Goal: Navigation & Orientation: Find specific page/section

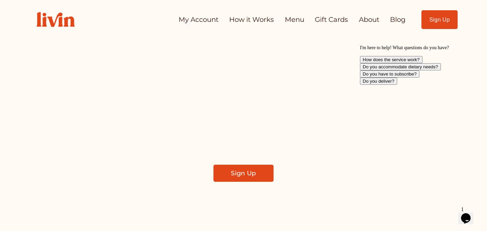
click at [360, 22] on link "About" at bounding box center [369, 19] width 21 height 13
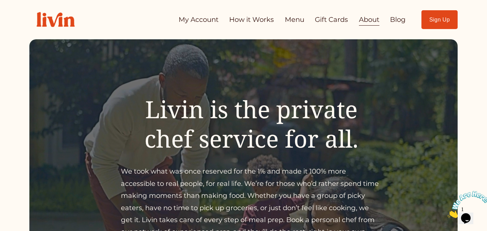
click at [293, 24] on link "Menu" at bounding box center [294, 19] width 19 height 13
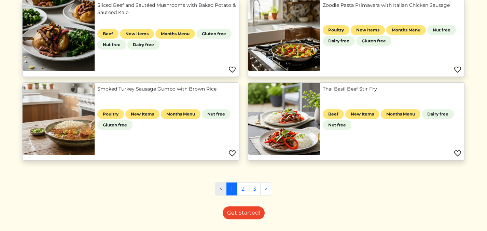
scroll to position [343, 0]
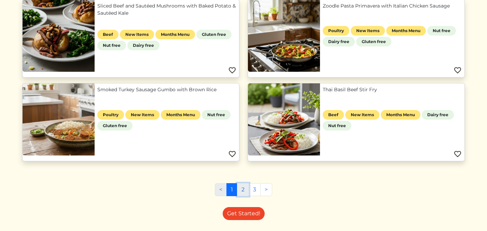
click at [245, 192] on link "2" at bounding box center [243, 189] width 12 height 13
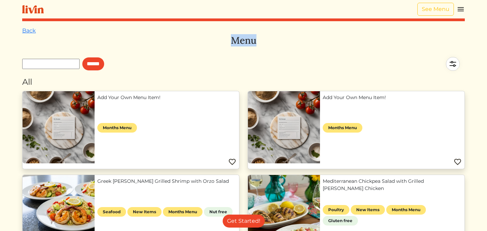
drag, startPoint x: 258, startPoint y: 42, endPoint x: 231, endPoint y: 41, distance: 26.3
click at [231, 41] on h3 "Menu" at bounding box center [243, 41] width 443 height 12
drag, startPoint x: 231, startPoint y: 41, endPoint x: 257, endPoint y: 40, distance: 26.0
click at [257, 40] on h3 "Menu" at bounding box center [243, 41] width 443 height 12
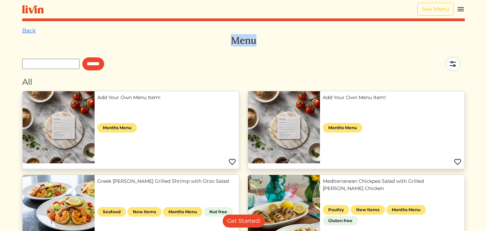
click at [257, 40] on h3 "Menu" at bounding box center [243, 41] width 443 height 12
click at [471, 39] on html "See Menu Log In Book a Chef Become a Chef Browse Menu Back Menu ****** All Add …" at bounding box center [243, 115] width 487 height 231
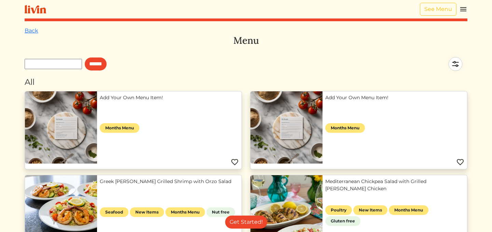
click at [341, 101] on link "Add Your Own Menu Item!" at bounding box center [394, 97] width 139 height 7
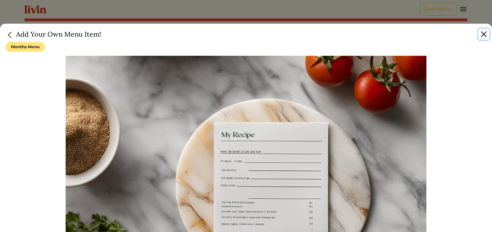
click at [484, 30] on button "Close" at bounding box center [483, 34] width 11 height 11
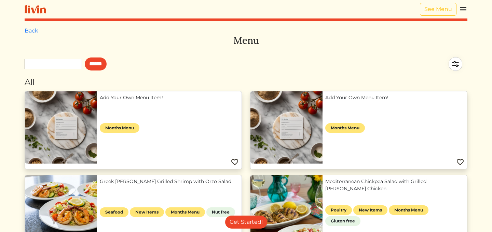
click at [313, 57] on div "******" at bounding box center [246, 64] width 443 height 24
